Goal: Find specific page/section: Find specific page/section

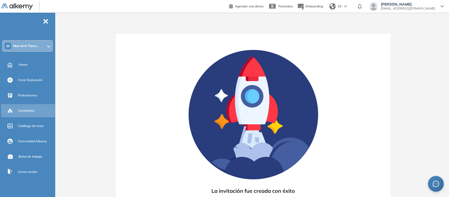
click at [31, 112] on span "Candidatos" at bounding box center [26, 110] width 17 height 5
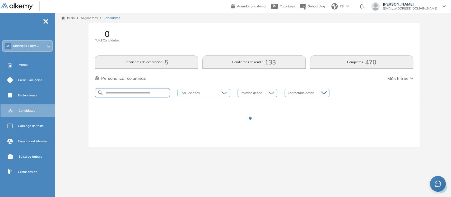
click at [407, 6] on span "[PERSON_NAME]" at bounding box center [410, 4] width 54 height 4
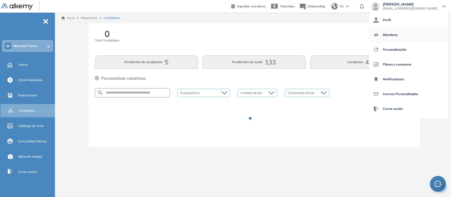
click at [398, 34] on span "Miembros" at bounding box center [390, 35] width 15 height 13
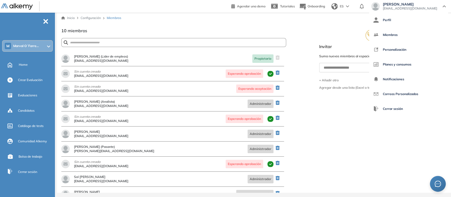
click at [445, 7] on div "[PERSON_NAME] [EMAIL_ADDRESS][DOMAIN_NAME]" at bounding box center [408, 6] width 75 height 8
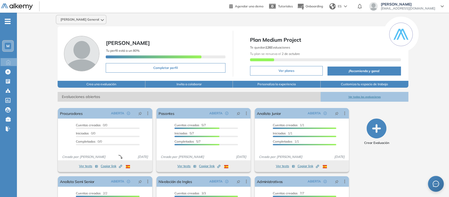
scroll to position [53, 0]
